Goal: Information Seeking & Learning: Learn about a topic

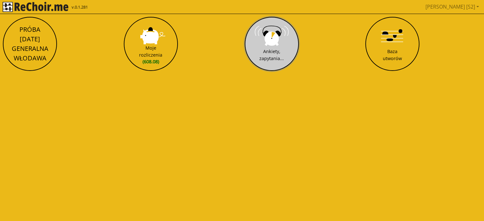
click at [269, 46] on button "Ankiety, zapytania..." at bounding box center [272, 44] width 54 height 54
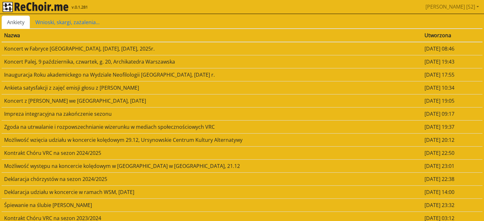
click at [73, 63] on td "Koncert Palej, 9 października, czwartek, g. 20, Archikatedra Warszawska" at bounding box center [212, 61] width 421 height 13
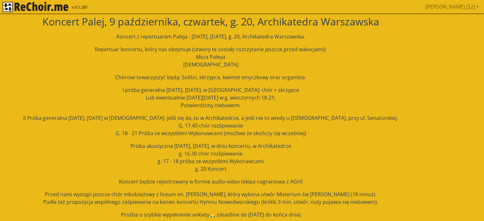
click at [73, 63] on html "v.0.1.281 [PERSON_NAME] [S2] Pobierz link do kalendarza Wyloguj Koncert [PERSON…" at bounding box center [242, 144] width 484 height 288
click at [76, 72] on div "Koncert z repertuarem Paleja - [DATE], [DATE], g. 20, Archikatedra Warszawska. …" at bounding box center [211, 126] width 418 height 186
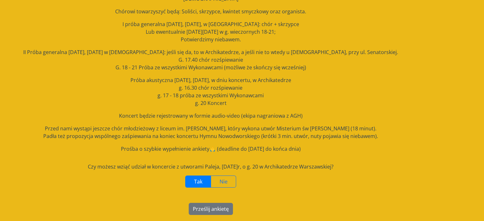
scroll to position [66, 0]
click at [190, 180] on label "Tak" at bounding box center [198, 181] width 26 height 12
click at [199, 213] on button "Prześlij ankietę" at bounding box center [211, 209] width 44 height 12
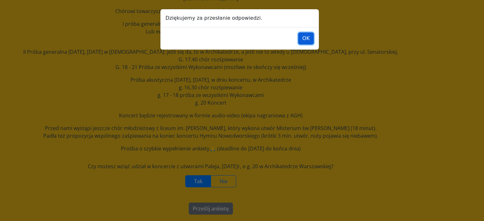
click at [308, 39] on button "OK" at bounding box center [306, 38] width 16 height 12
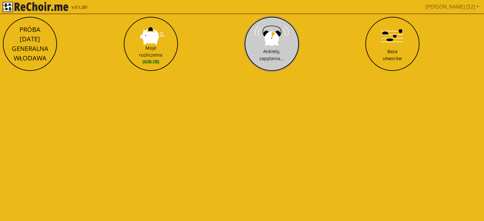
click at [283, 49] on div "Ankiety, zapytania..." at bounding box center [271, 55] width 25 height 14
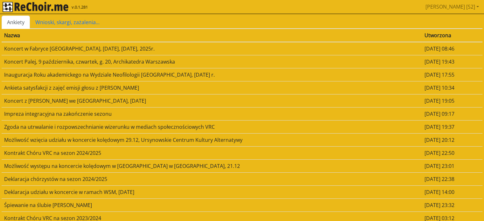
click at [78, 65] on td "Koncert Palej, 9 października, czwartek, g. 20, Archikatedra Warszawska" at bounding box center [212, 61] width 421 height 13
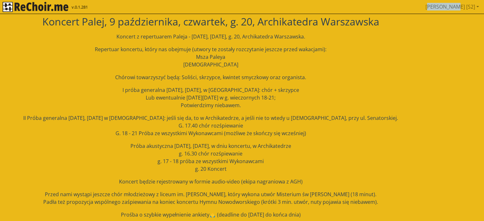
click at [78, 65] on html "v.0.1.281 [PERSON_NAME] [S2] Pobierz link do kalendarza Wyloguj Koncert [PERSON…" at bounding box center [242, 144] width 484 height 288
click at [103, 122] on p "II Próba generalna [DATE], [DATE] w [DEMOGRAPHIC_DATA]: jeśli się da, to w Arch…" at bounding box center [211, 125] width 418 height 23
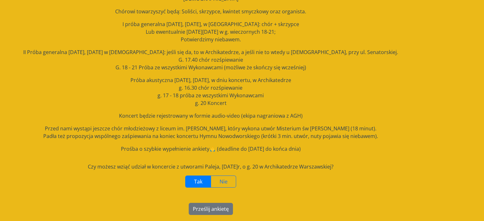
scroll to position [66, 0]
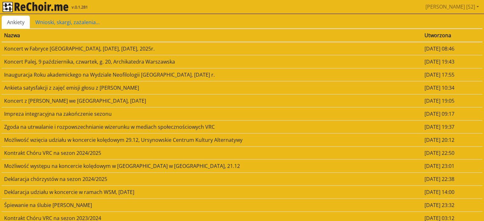
click at [50, 75] on td "Inauguracja Roku akademickego na Wydziale Neofilologii [GEOGRAPHIC_DATA], [DATE…" at bounding box center [212, 74] width 421 height 13
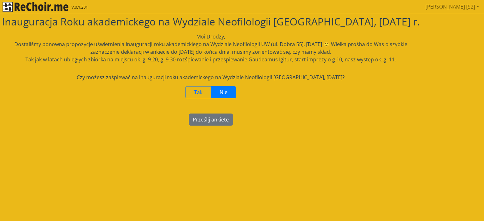
click at [50, 75] on html "v.0.1.281 [PERSON_NAME] [S2] Pobierz link do kalendarza Wyloguj Inauguracja Rok…" at bounding box center [242, 66] width 484 height 132
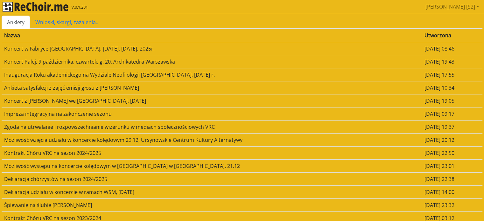
click at [42, 48] on td "Koncert w Fabryce [GEOGRAPHIC_DATA], [DATE], [DATE], 2025r." at bounding box center [212, 48] width 421 height 13
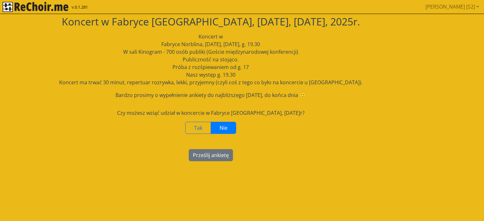
click at [32, 10] on img "rekłajer mi" at bounding box center [36, 7] width 66 height 10
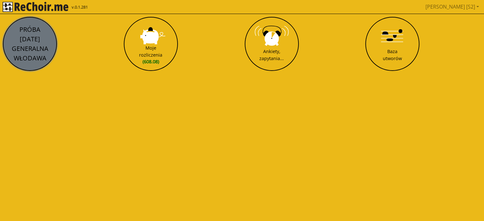
click at [31, 40] on button "PRÓBA [DATE] GENERALNA WŁODAWA" at bounding box center [30, 44] width 54 height 54
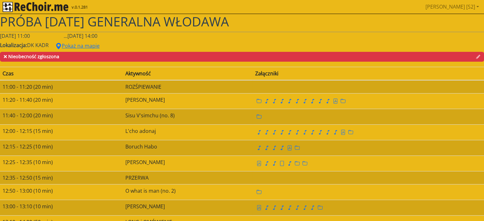
click at [149, 41] on div "Lokalizacja: DK KADR Pokaż na mapie" at bounding box center [242, 46] width 484 height 12
click at [40, 6] on img "rekłajer mi" at bounding box center [36, 7] width 66 height 10
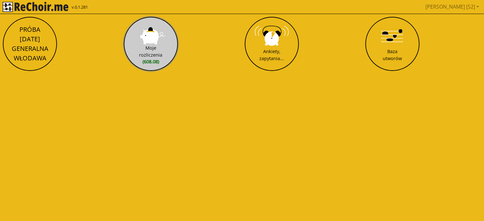
click at [140, 38] on button "Moje rozliczenia (608.08)" at bounding box center [151, 44] width 54 height 54
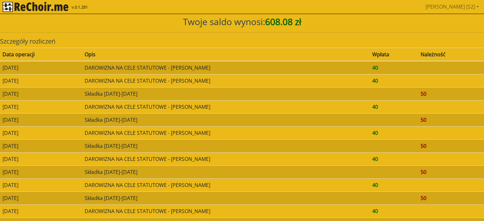
click at [199, 50] on th "Opis" at bounding box center [226, 54] width 288 height 13
